Goal: Find specific page/section: Find specific page/section

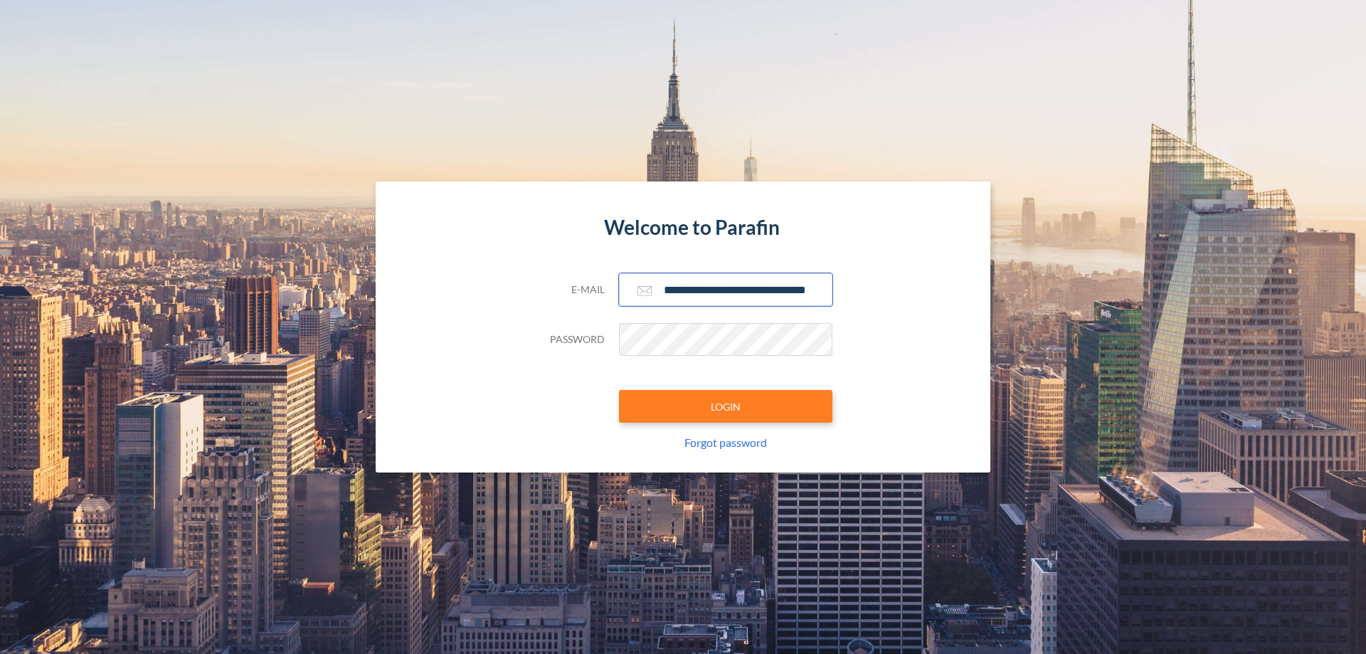
scroll to position [0, 23]
type input "**********"
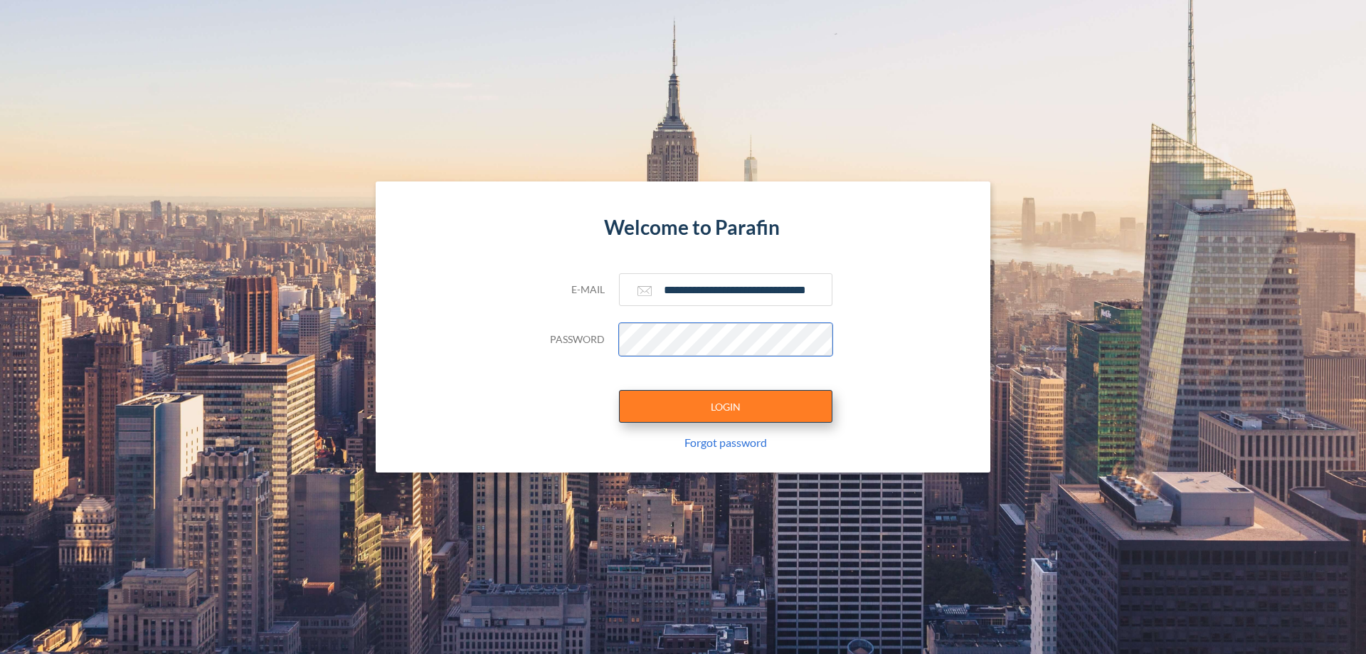
scroll to position [0, 0]
click at [726, 406] on button "LOGIN" at bounding box center [725, 406] width 213 height 33
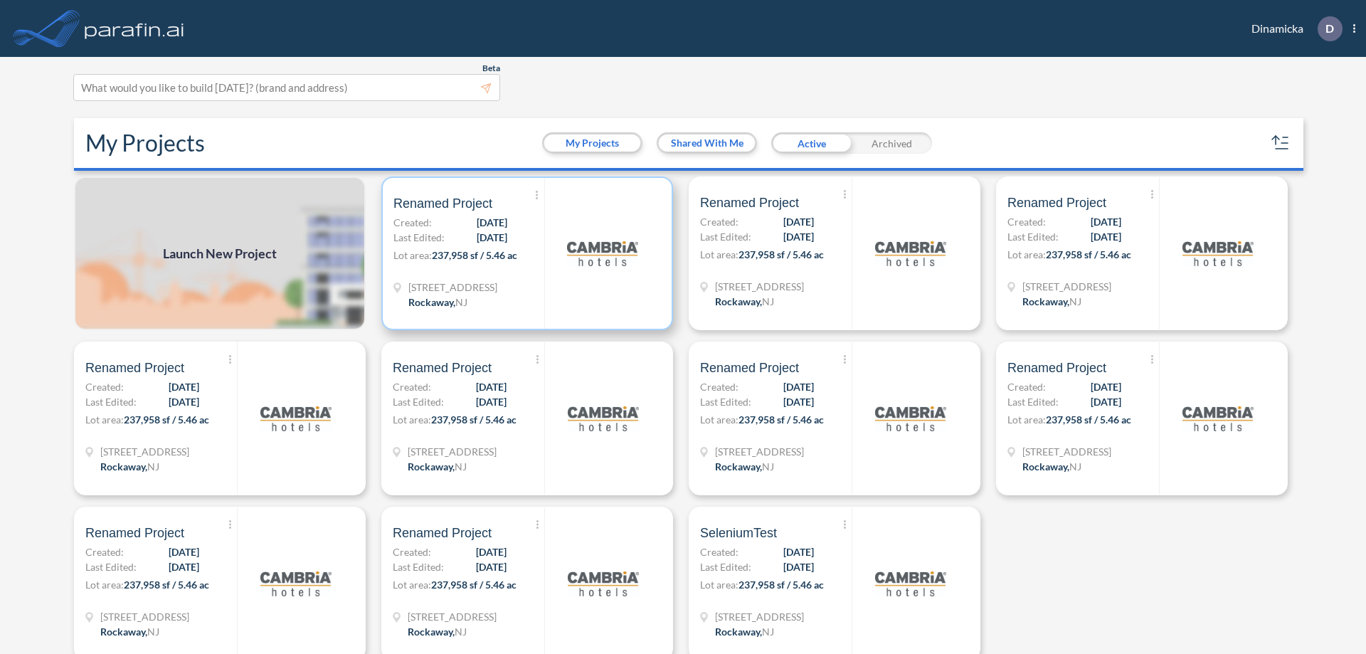
scroll to position [4, 0]
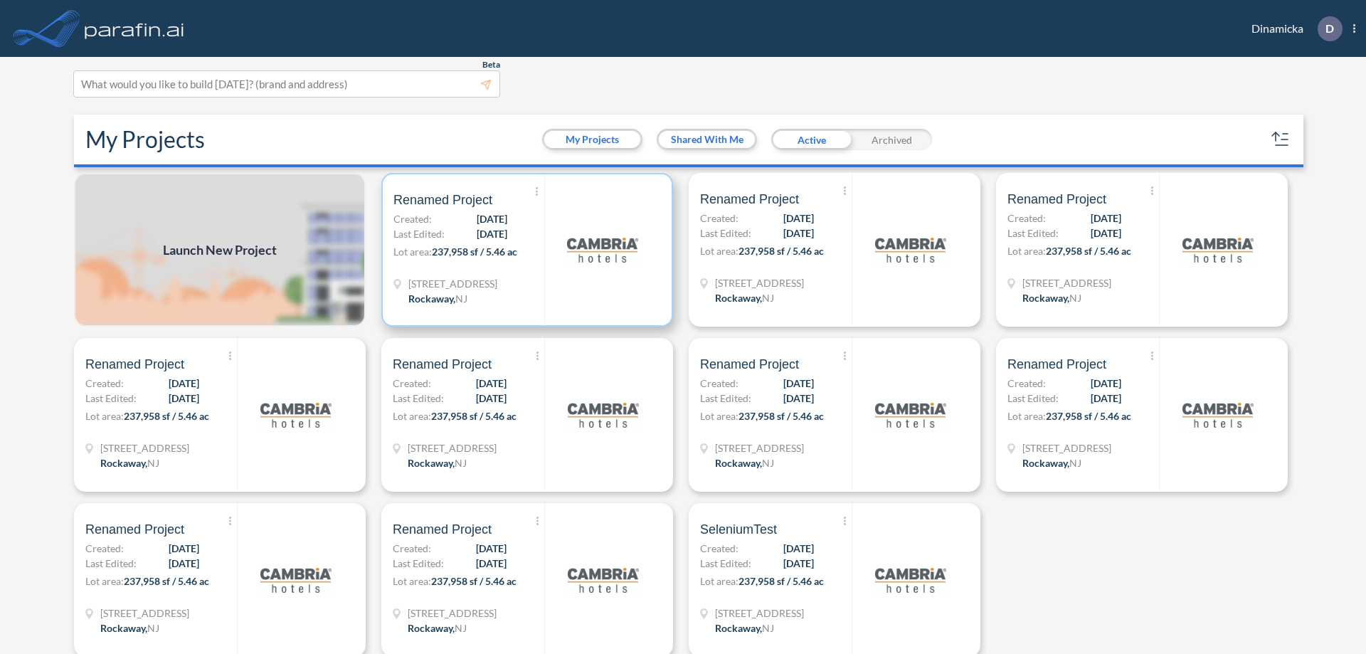
click at [524, 250] on p "Lot area: 237,958 sf / 5.46 ac" at bounding box center [468, 254] width 151 height 21
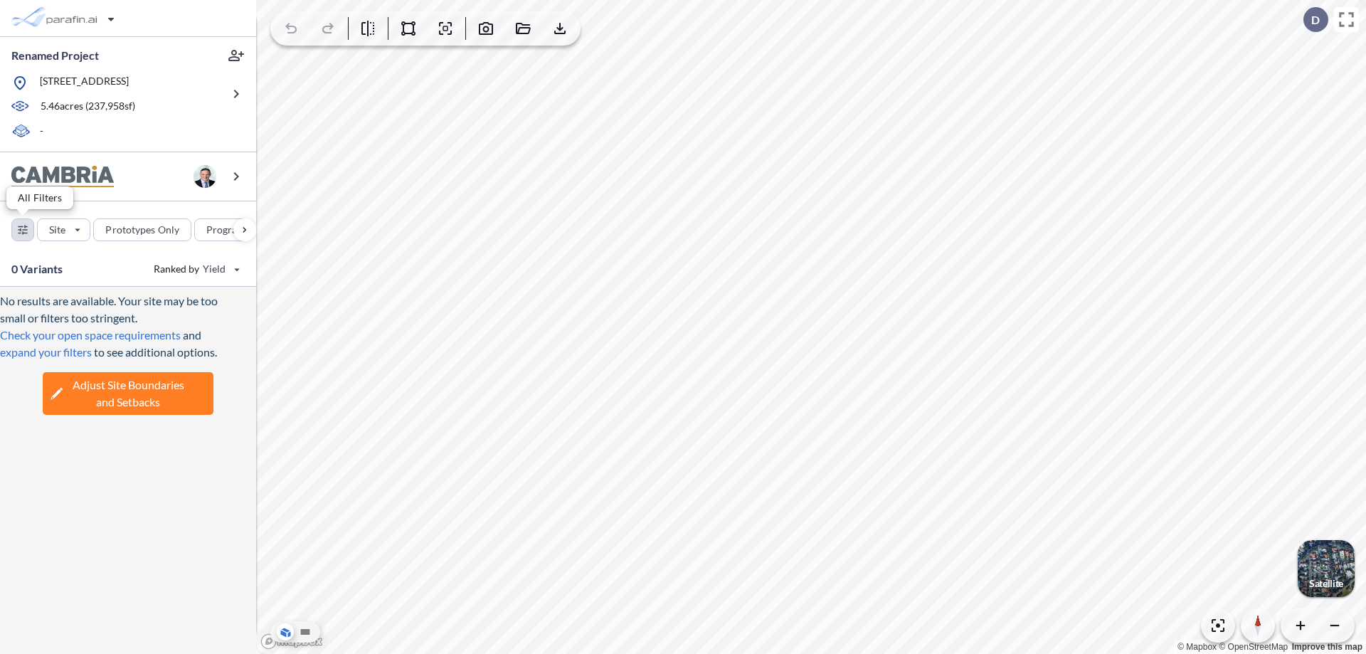
click at [23, 229] on div "button" at bounding box center [22, 229] width 21 height 21
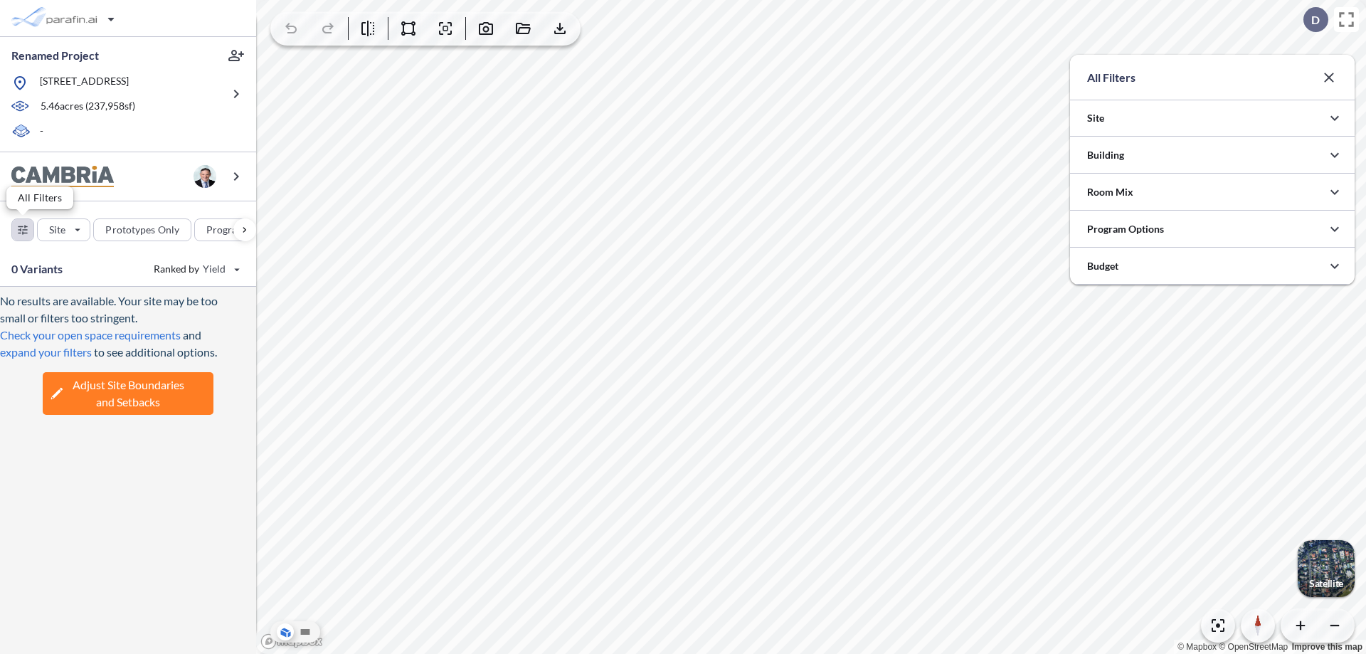
scroll to position [711416, 711132]
click at [1335, 155] on icon "button" at bounding box center [1334, 155] width 17 height 17
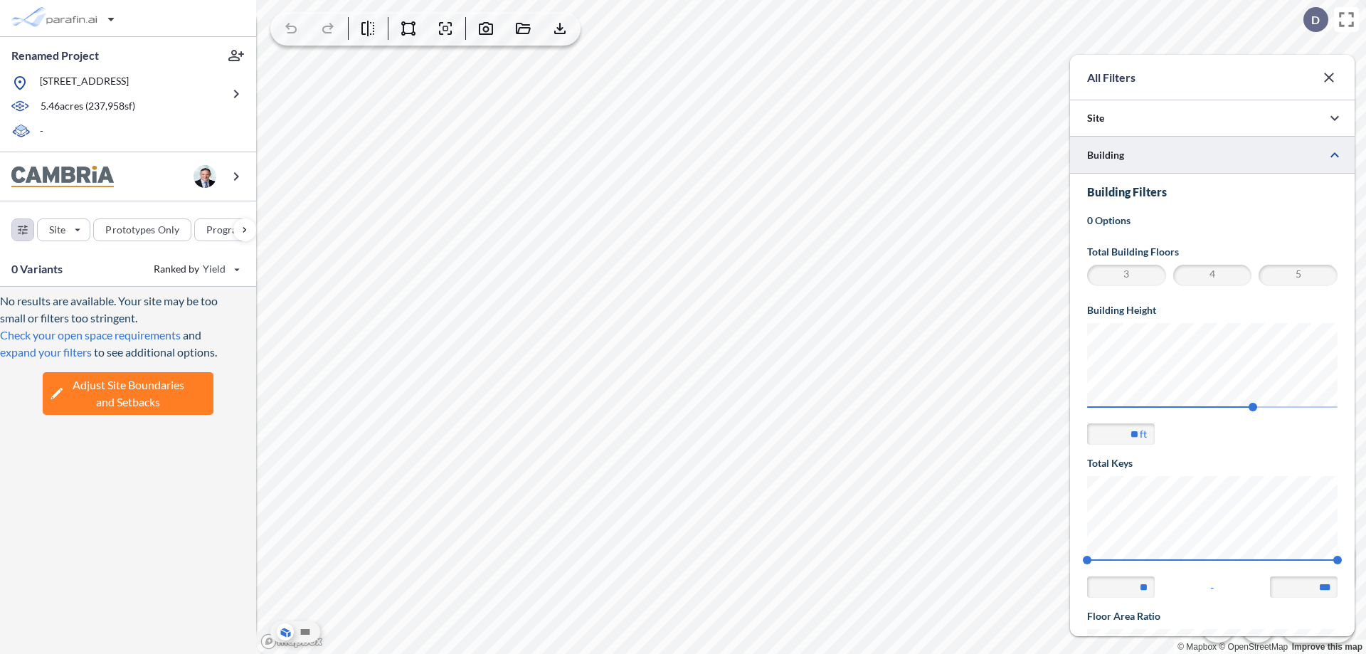
scroll to position [248, 0]
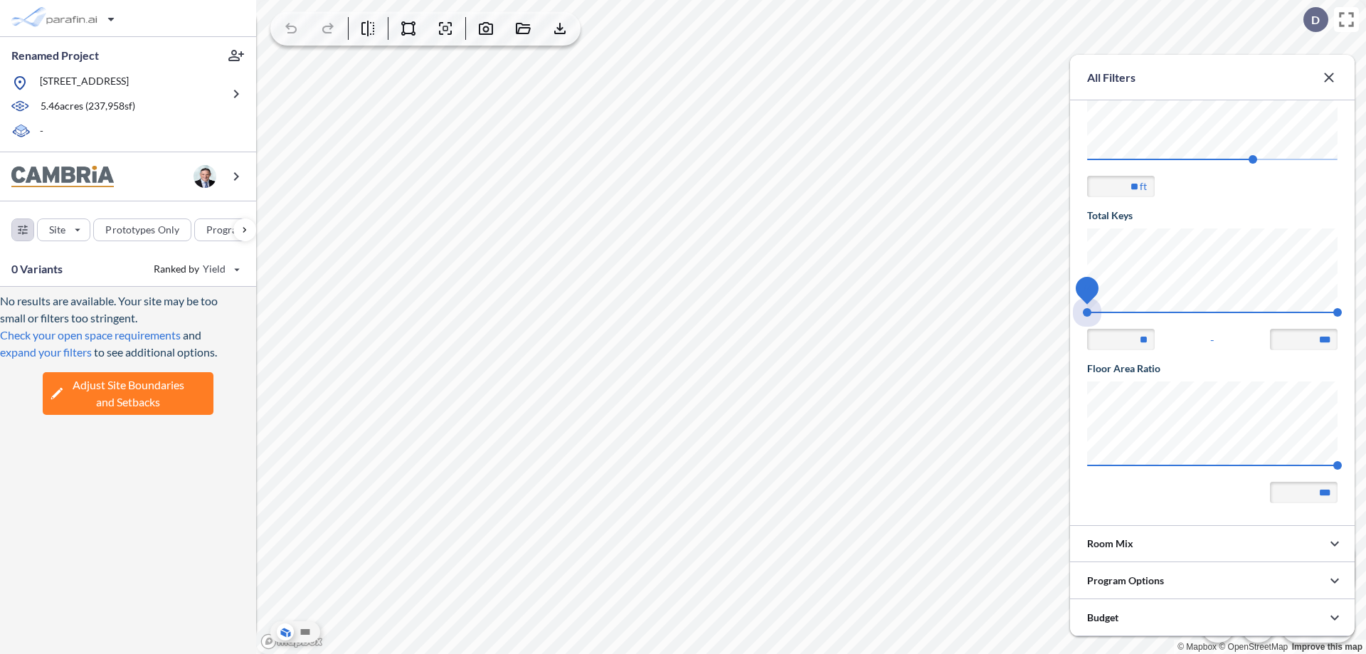
drag, startPoint x: 1087, startPoint y: 312, endPoint x: 1337, endPoint y: 312, distance: 250.4
click at [1337, 312] on span "74 140" at bounding box center [1212, 317] width 250 height 11
type input "***"
